Goal: Entertainment & Leisure: Consume media (video, audio)

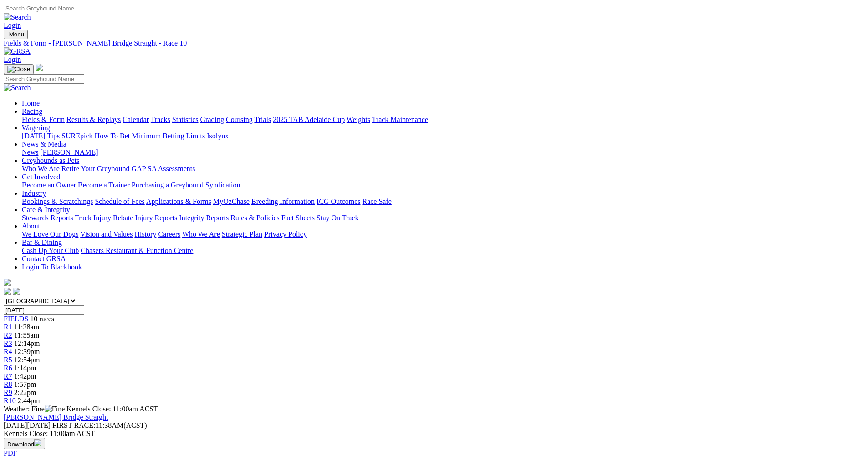
click at [226, 323] on div "R1 11:38am" at bounding box center [432, 327] width 856 height 8
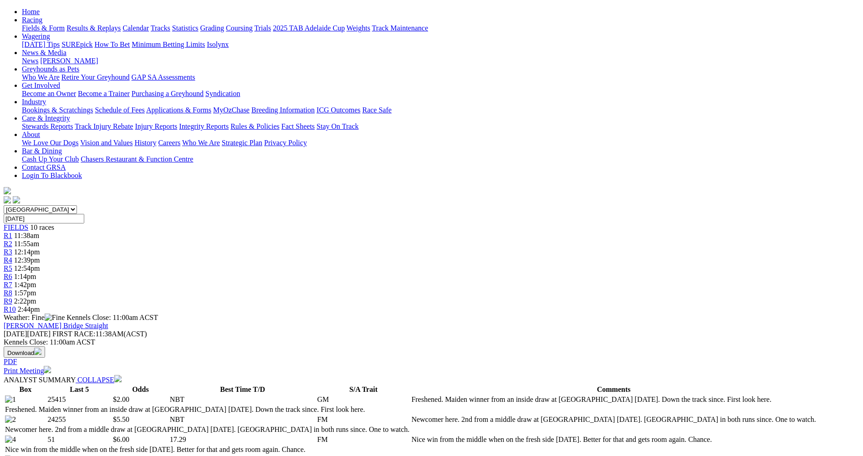
scroll to position [91, 0]
click at [40, 265] on span "12:54pm" at bounding box center [27, 269] width 26 height 8
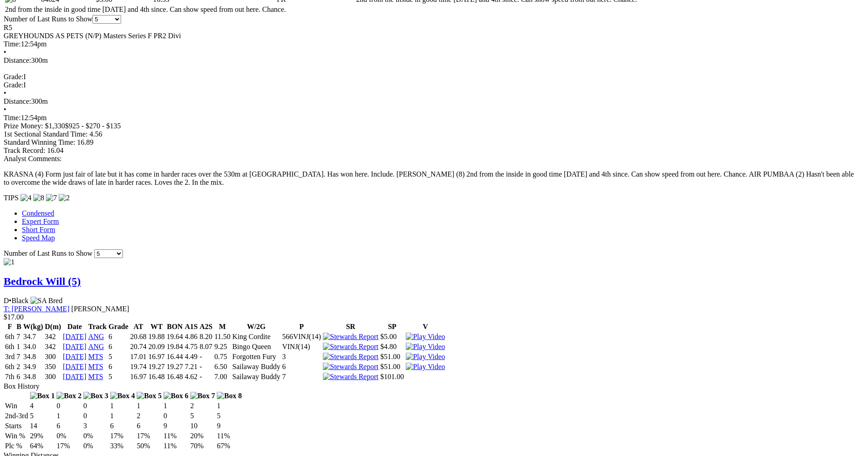
scroll to position [865, 0]
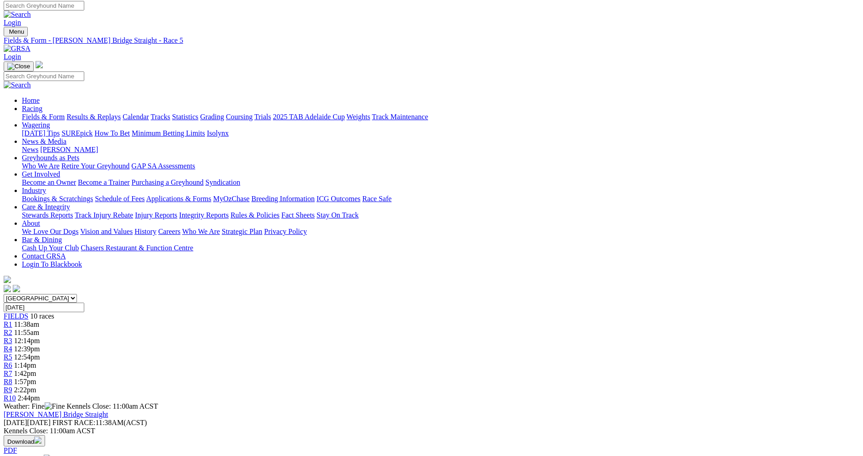
scroll to position [0, 0]
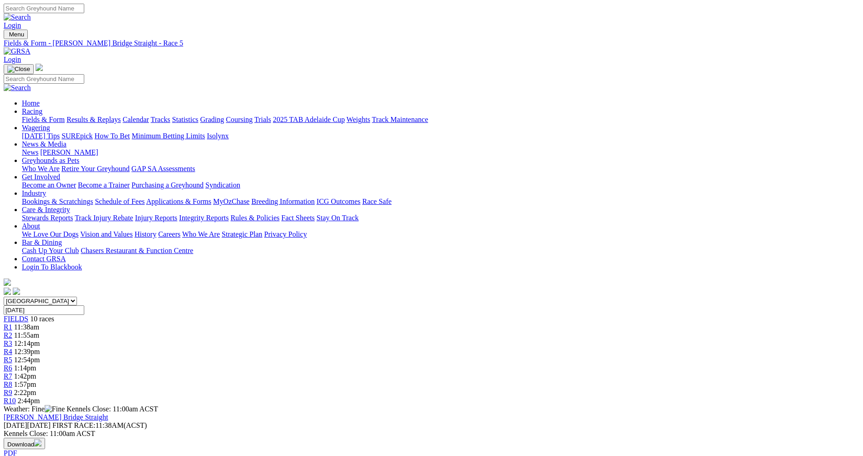
click at [638, 389] on div "R9 2:22pm" at bounding box center [432, 393] width 856 height 8
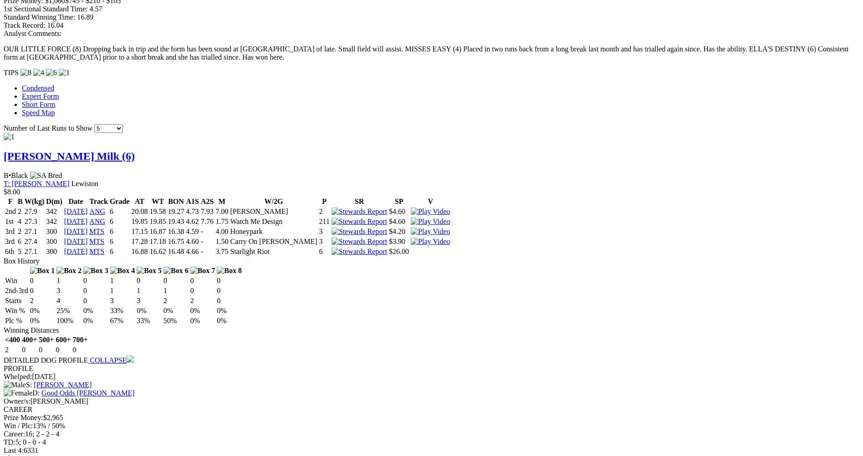
scroll to position [774, 0]
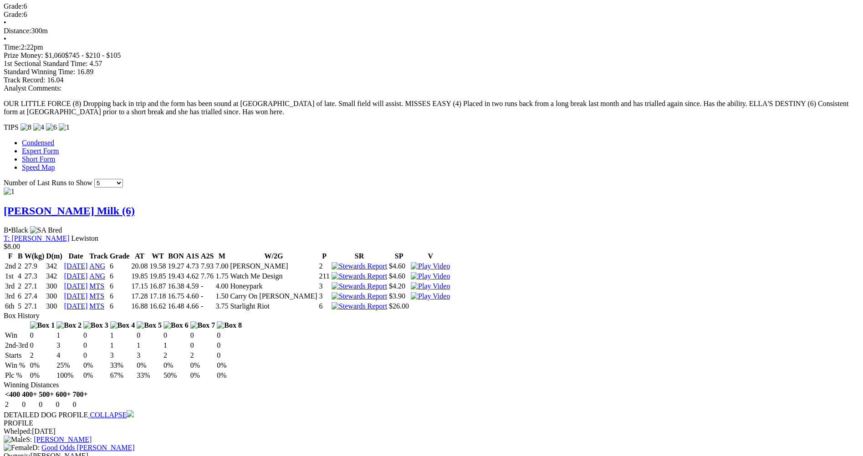
scroll to position [465, 0]
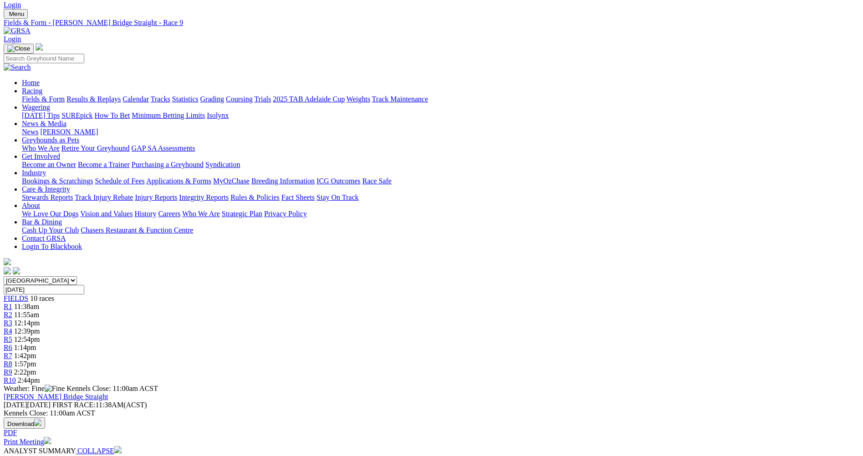
scroll to position [0, 0]
